Goal: Task Accomplishment & Management: Complete application form

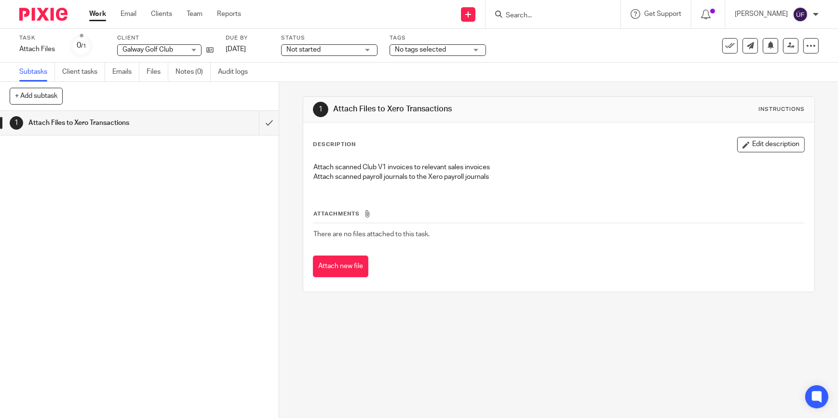
click at [48, 14] on img at bounding box center [43, 14] width 48 height 13
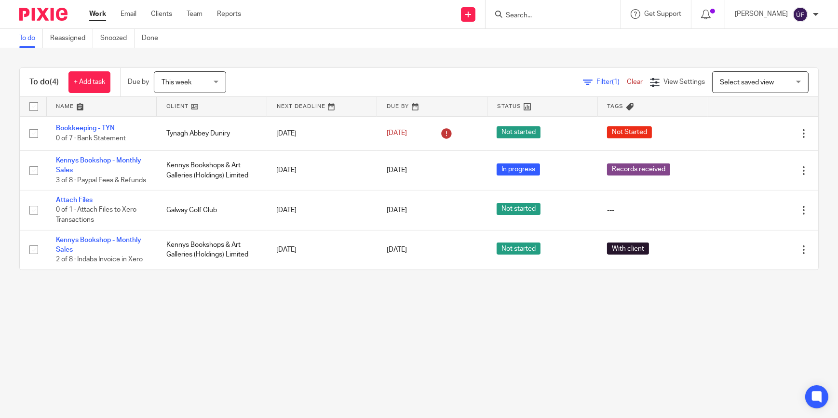
click at [471, 14] on icon at bounding box center [469, 15] width 6 height 6
click at [493, 57] on link "Create task" at bounding box center [492, 59] width 68 height 14
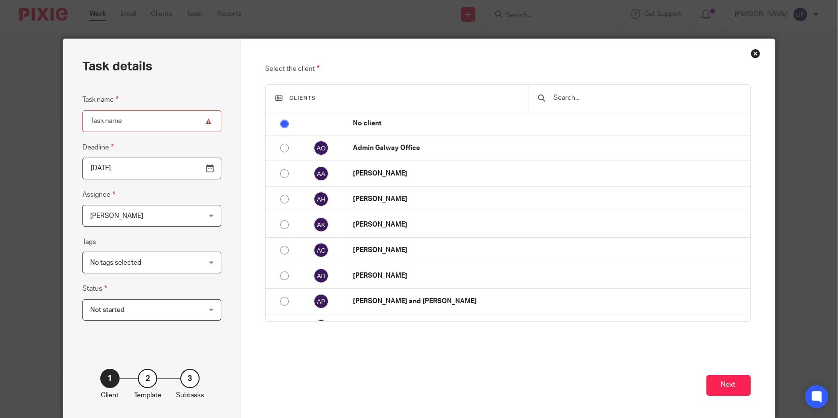
click at [356, 98] on h3 "Clients" at bounding box center [396, 99] width 243 height 8
click at [572, 90] on div at bounding box center [639, 98] width 222 height 27
click at [571, 103] on input "text" at bounding box center [647, 98] width 188 height 11
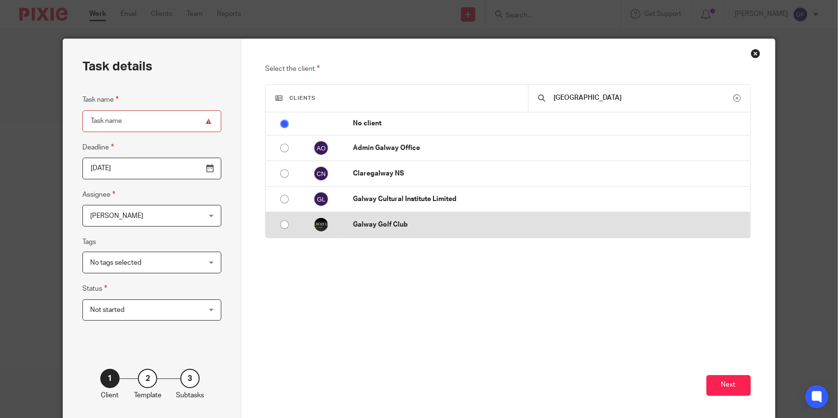
type input "[GEOGRAPHIC_DATA]"
click at [415, 231] on td "Galway Golf Club" at bounding box center [546, 225] width 407 height 26
radio input "false"
radio input "true"
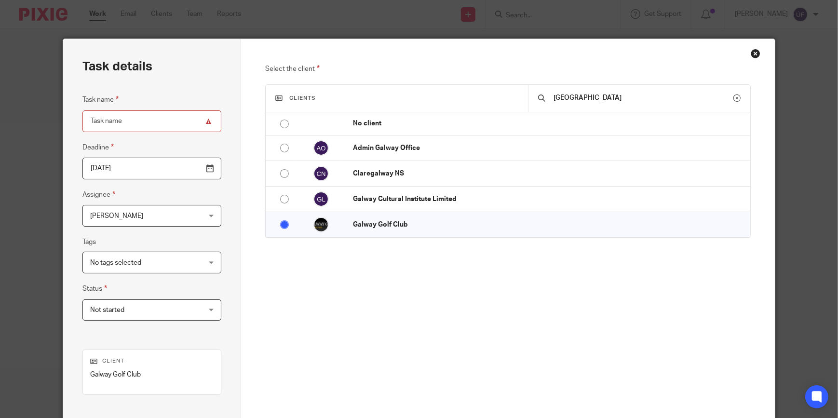
click at [143, 117] on input "Task name" at bounding box center [151, 121] width 139 height 22
click at [144, 117] on input "Task name" at bounding box center [151, 121] width 139 height 22
type input "Mini Year End File"
click at [208, 168] on input "[DATE]" at bounding box center [151, 169] width 139 height 22
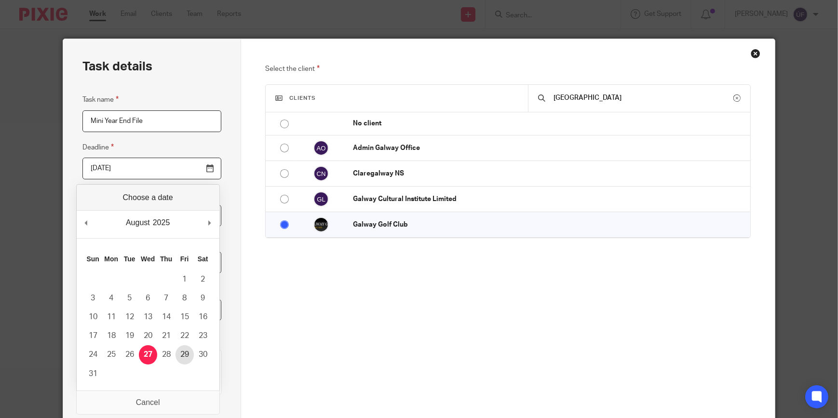
type input "[DATE]"
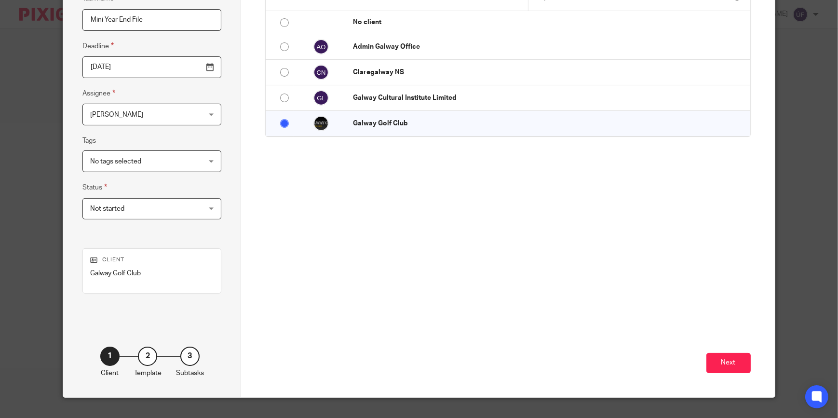
scroll to position [120, 0]
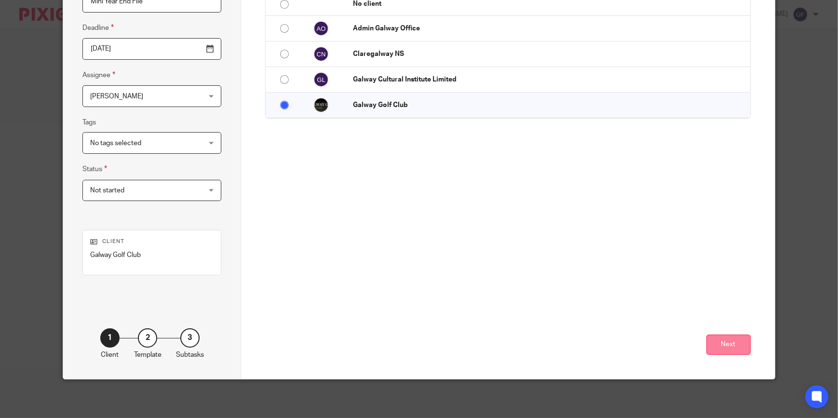
click at [736, 341] on button "Next" at bounding box center [729, 345] width 44 height 21
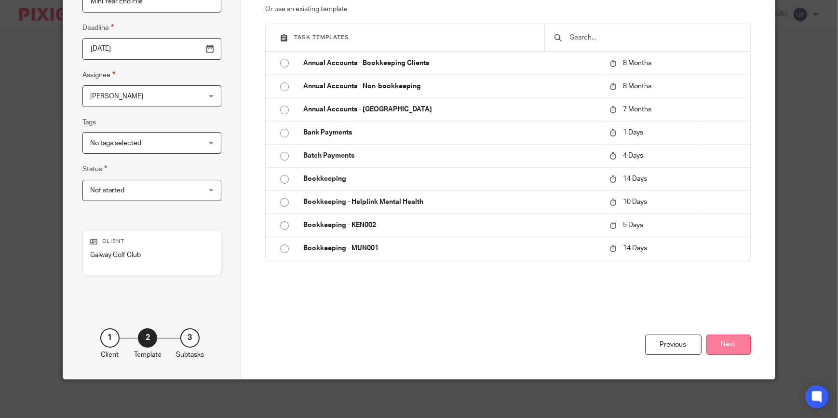
click at [742, 343] on button "Next" at bounding box center [729, 345] width 44 height 21
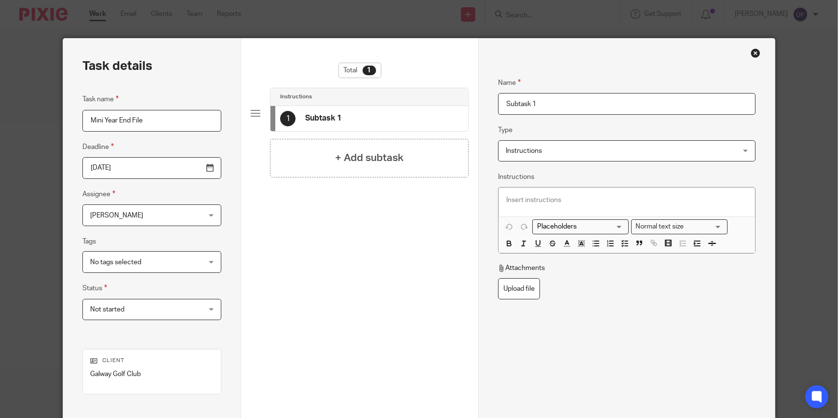
scroll to position [0, 0]
click at [554, 148] on span "Instructions" at bounding box center [605, 151] width 199 height 20
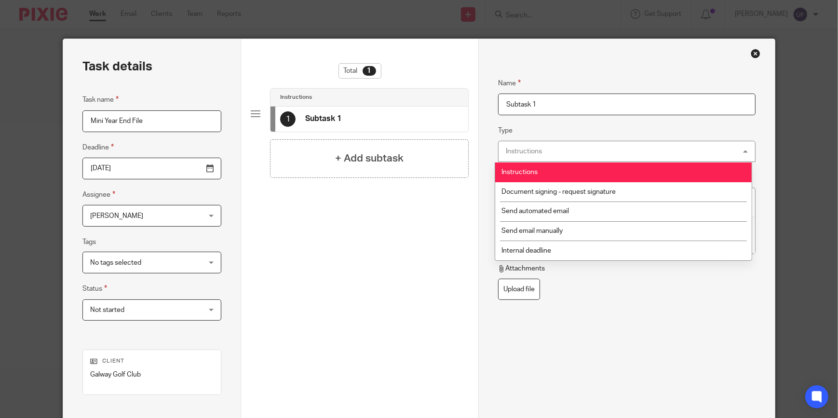
click at [555, 149] on div "Instructions Instructions" at bounding box center [627, 152] width 258 height 22
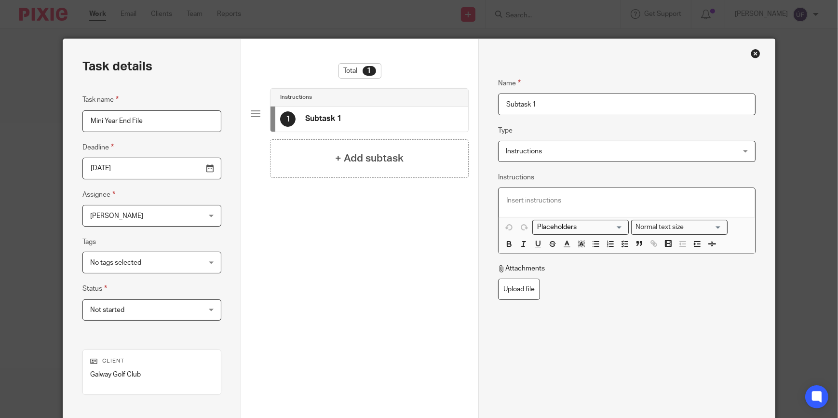
click at [578, 202] on p at bounding box center [627, 201] width 241 height 10
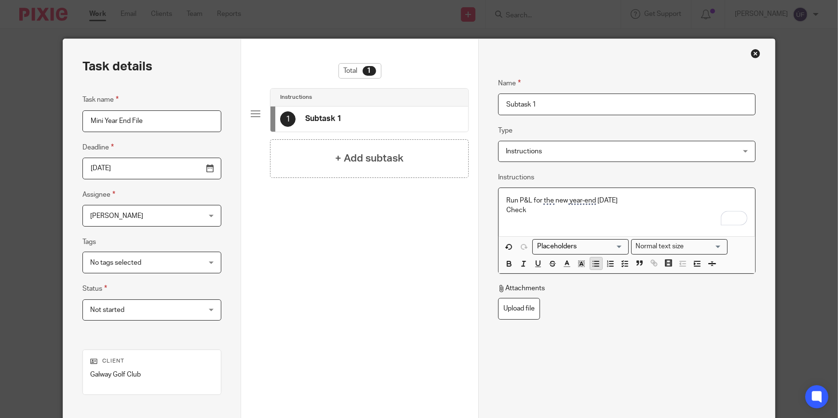
click at [595, 264] on line "button" at bounding box center [597, 264] width 4 height 0
click at [610, 266] on line "button" at bounding box center [612, 266] width 4 height 0
click at [627, 266] on button "button" at bounding box center [625, 264] width 12 height 12
click at [625, 266] on line "button" at bounding box center [626, 266] width 3 height 0
click at [619, 269] on button "button" at bounding box center [625, 264] width 12 height 12
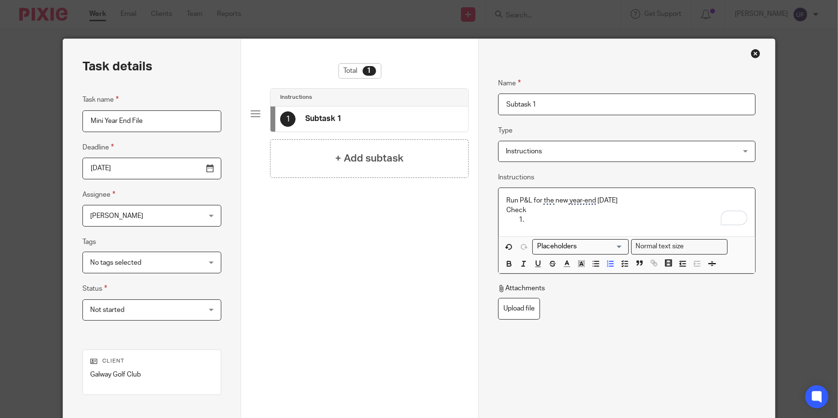
click at [561, 229] on div "Run P&L for the new year-end [DATE] Check" at bounding box center [627, 212] width 257 height 49
click at [623, 265] on icon "button" at bounding box center [625, 264] width 9 height 9
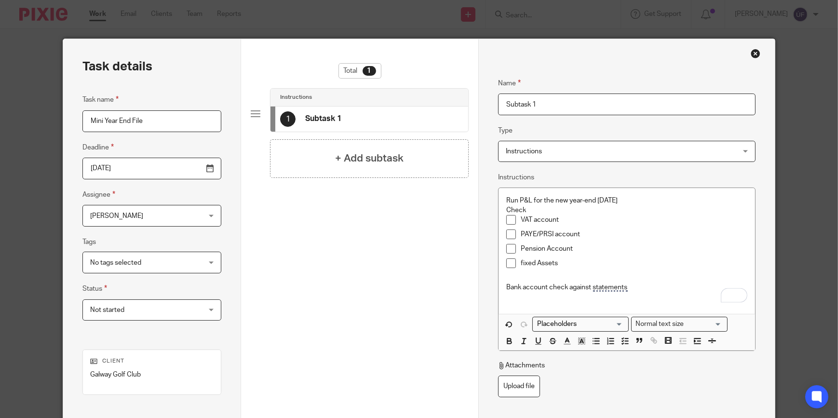
click button "Rewrite with Grammarly" at bounding box center [728, 295] width 13 height 13
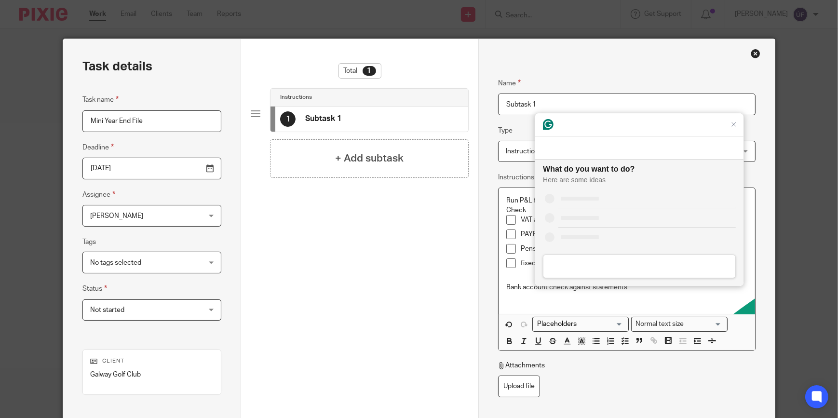
click at [574, 295] on p "To enrich screen reader interactions, please activate Accessibility in Grammarl…" at bounding box center [627, 298] width 241 height 10
click at [606, 342] on icon "button" at bounding box center [610, 341] width 9 height 9
click at [595, 343] on icon "button" at bounding box center [596, 341] width 9 height 9
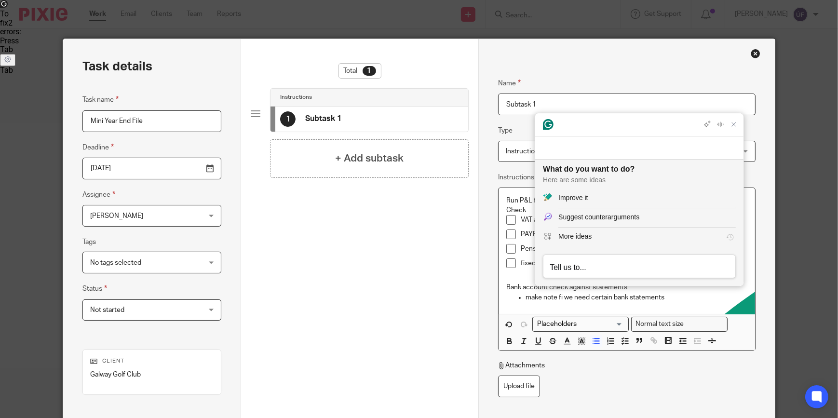
click at [582, 374] on div "Attachments" at bounding box center [627, 368] width 258 height 14
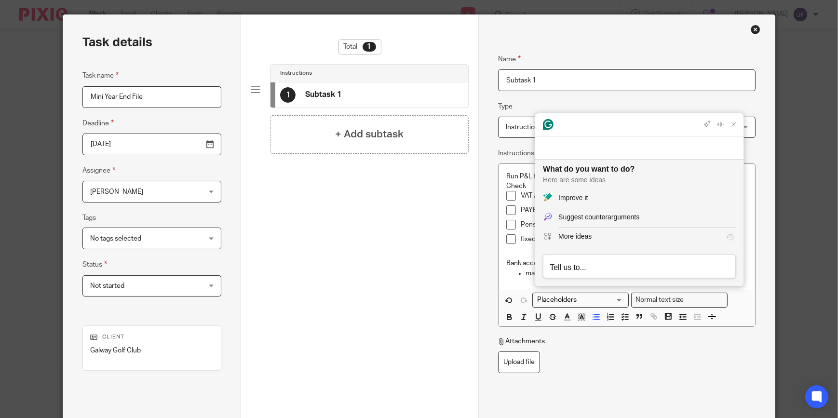
scroll to position [43, 0]
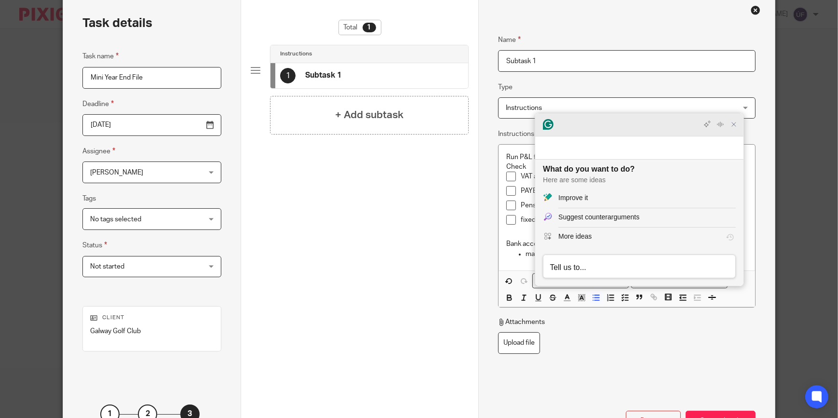
click at [743, 137] on div at bounding box center [639, 124] width 208 height 23
click at [738, 128] on icon "Close Grammarly Assistant" at bounding box center [734, 125] width 8 height 8
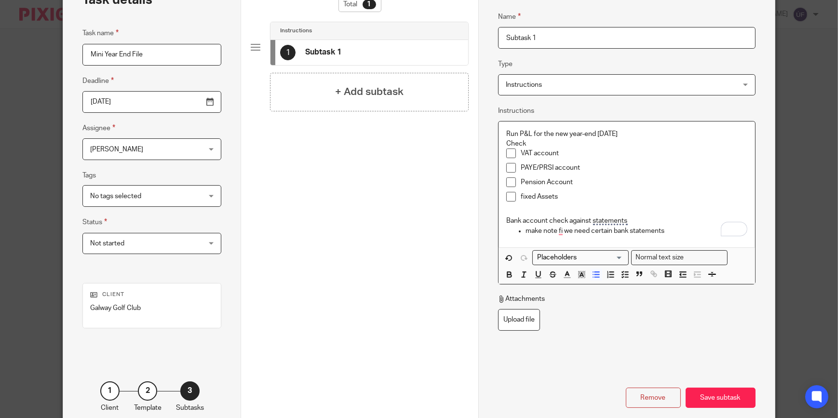
scroll to position [120, 0]
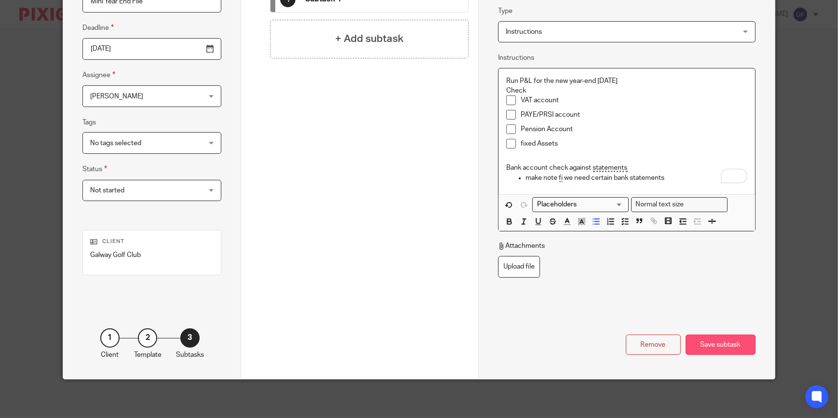
click at [718, 343] on div "Save subtask" at bounding box center [721, 345] width 70 height 21
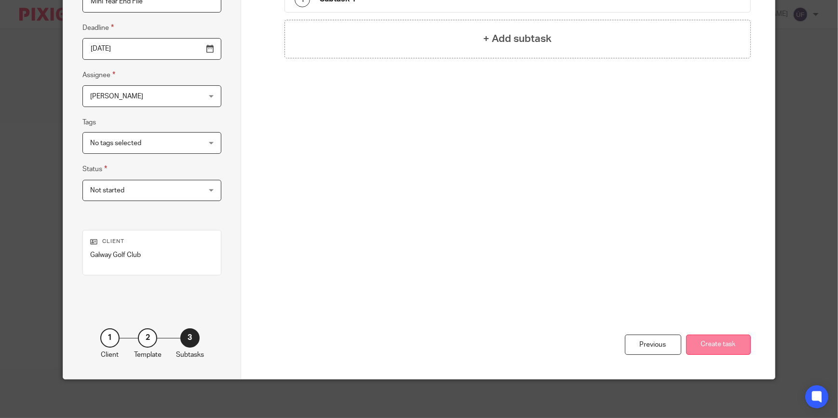
click at [723, 338] on button "Create task" at bounding box center [718, 345] width 65 height 21
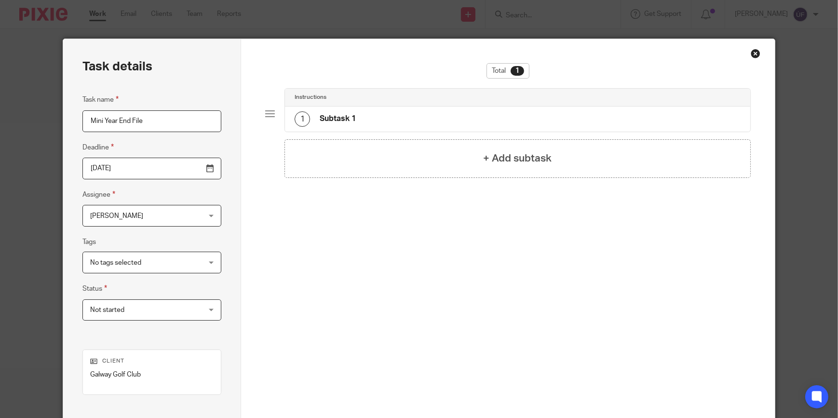
scroll to position [72, 0]
